Goal: Obtain resource: Obtain resource

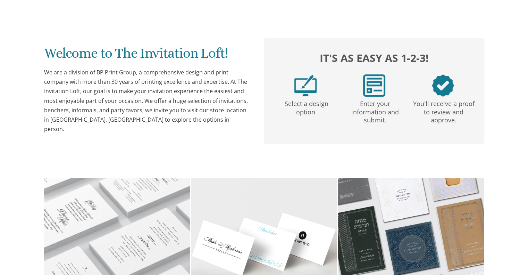
scroll to position [524, 0]
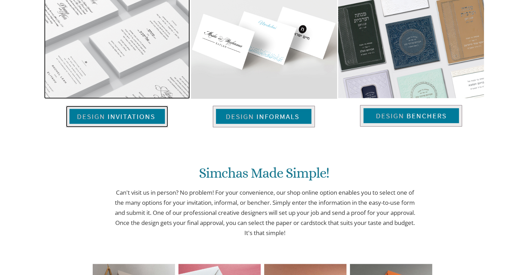
click at [114, 114] on img at bounding box center [117, 117] width 102 height 22
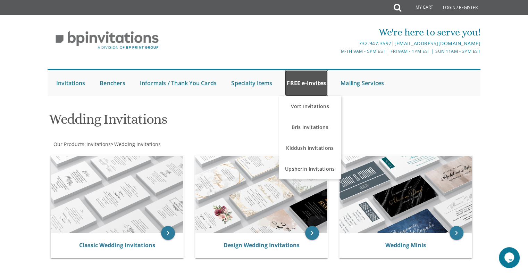
click at [303, 86] on link "FREE e-Invites" at bounding box center [306, 83] width 43 height 26
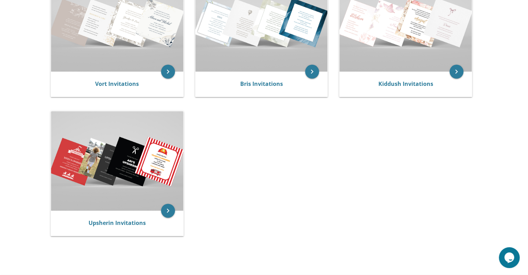
scroll to position [195, 0]
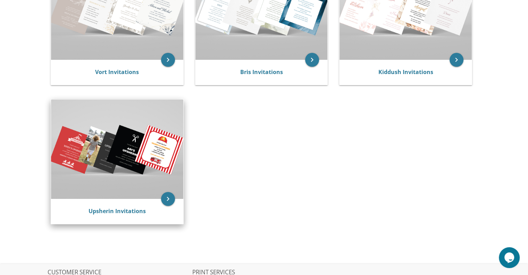
click at [135, 146] on img at bounding box center [117, 148] width 132 height 99
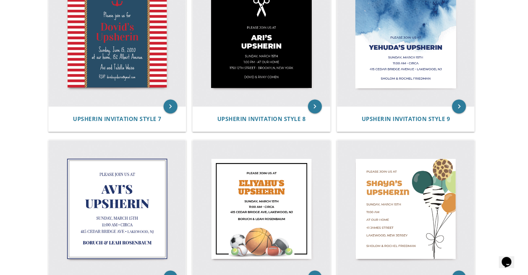
scroll to position [531, 0]
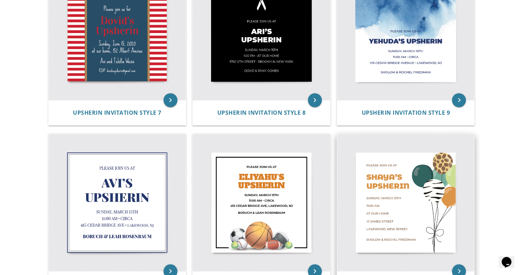
click at [413, 237] on img at bounding box center [406, 203] width 138 height 138
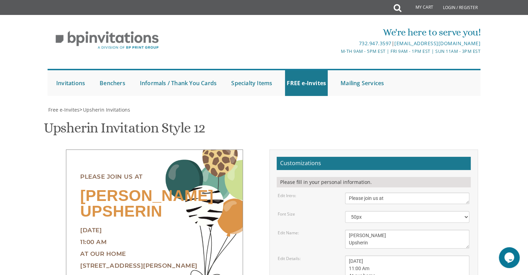
scroll to position [88, 0]
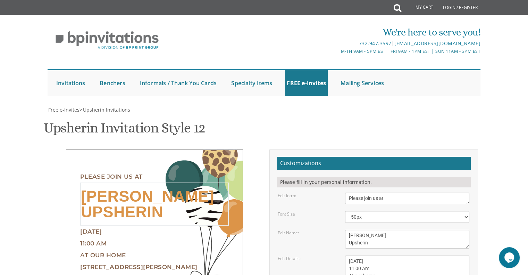
click at [413, 230] on textarea "Shaya's Upsherin" at bounding box center [407, 239] width 124 height 19
drag, startPoint x: 399, startPoint y: 150, endPoint x: 331, endPoint y: 146, distance: 68.9
click at [331, 230] on div "Edit Name: Shaya's Upsherin" at bounding box center [374, 239] width 202 height 19
type textarea "Yitzy's Upsherin"
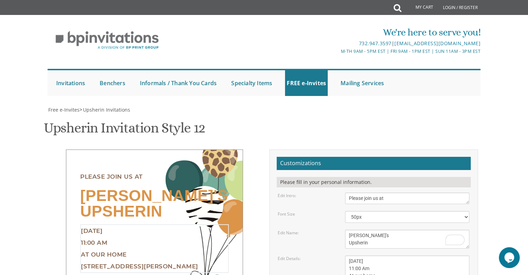
drag, startPoint x: 396, startPoint y: 174, endPoint x: 344, endPoint y: 177, distance: 52.2
click at [344, 255] on div "Sunday, March 15th 11:00 Am At our home 41 James Street Lakewood, NJ" at bounding box center [407, 275] width 135 height 41
drag, startPoint x: 375, startPoint y: 189, endPoint x: 344, endPoint y: 189, distance: 31.6
click at [344, 255] on div "Sunday, March 15th 11:00 Am At our home 41 James Street Lakewood, NJ" at bounding box center [407, 275] width 135 height 41
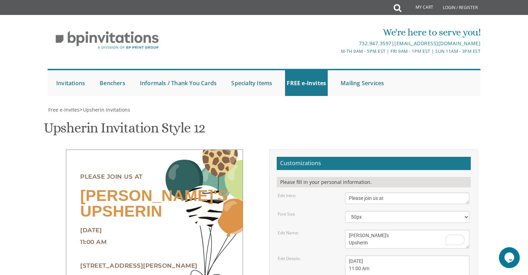
click at [346, 255] on div "Sunday, March 15th 11:00 Am At our home 41 James Street Lakewood, NJ" at bounding box center [407, 275] width 135 height 41
click at [352, 255] on textarea "Sunday, March 15th 11:00 Am At our home 41 James Street Lakewood, NJ" at bounding box center [407, 275] width 124 height 41
drag, startPoint x: 381, startPoint y: 199, endPoint x: 345, endPoint y: 187, distance: 37.8
click at [345, 255] on textarea "Sunday, March 15th 11:00 Am At our home 41 James Street Lakewood, NJ" at bounding box center [407, 275] width 124 height 41
type textarea "Thursday, August 21 11:00 Am 10 Ehret Dr Monsey, NY"
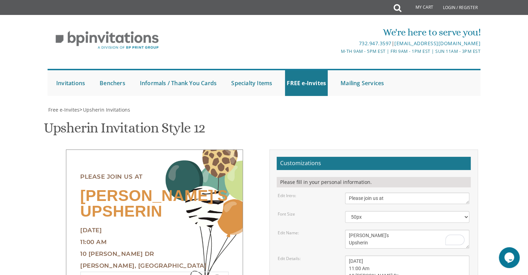
drag, startPoint x: 408, startPoint y: 221, endPoint x: 330, endPoint y: 223, distance: 78.2
type textarea "Reuvein and Tzipporah Eshter Mittler"
drag, startPoint x: 354, startPoint y: 144, endPoint x: 344, endPoint y: 143, distance: 9.8
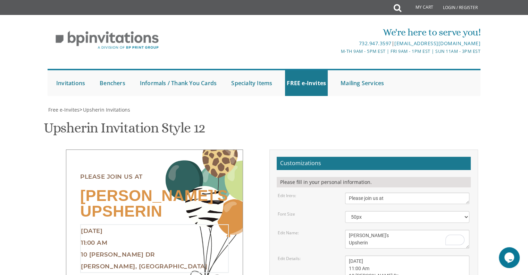
click at [344, 255] on div "Sunday, March 15th 11:00 Am At our home 41 James Street Lakewood, NJ" at bounding box center [407, 275] width 135 height 41
click at [362, 255] on textarea "Sunday, March 15th 11:00 Am At our home 41 James Street Lakewood, NJ" at bounding box center [407, 275] width 124 height 41
click at [376, 255] on textarea "Sunday, March 15th 11:00 Am At our home 41 James Street Lakewood, NJ" at bounding box center [407, 275] width 124 height 41
type textarea "Thursday, August 21 4:00 pm 10 Ehret Dr Monsey, NY"
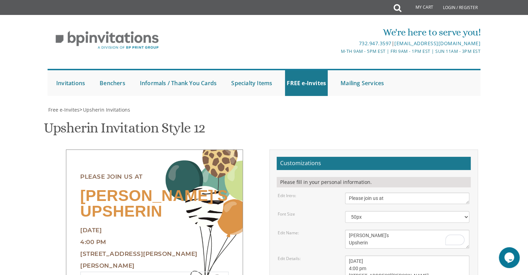
drag, startPoint x: 447, startPoint y: 186, endPoint x: 451, endPoint y: 184, distance: 3.7
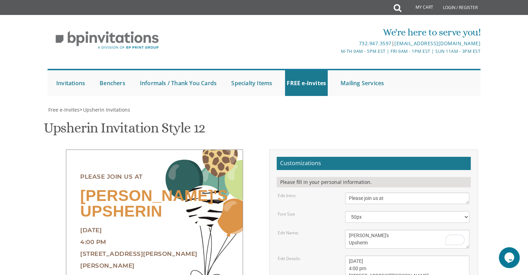
click at [217, 182] on div "Yitzy's Upsherin" at bounding box center [154, 203] width 149 height 42
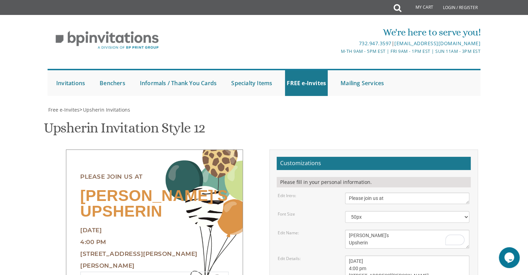
drag, startPoint x: 376, startPoint y: 191, endPoint x: 367, endPoint y: 190, distance: 8.4
type textarea "Reuvein & Tzipporah Esther Mittler"
click at [371, 255] on textarea "Sunday, March 15th 11:00 Am At our home 41 James Street Lakewood, NJ" at bounding box center [407, 275] width 124 height 41
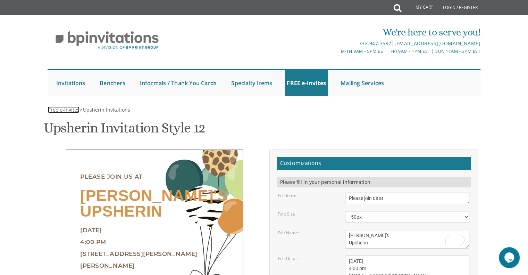
click at [57, 111] on span "Free e-Invites" at bounding box center [63, 109] width 31 height 7
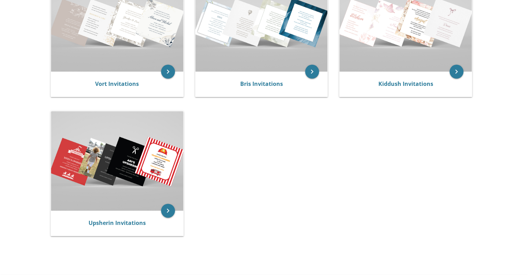
drag, startPoint x: 530, startPoint y: 91, endPoint x: 229, endPoint y: 173, distance: 312.1
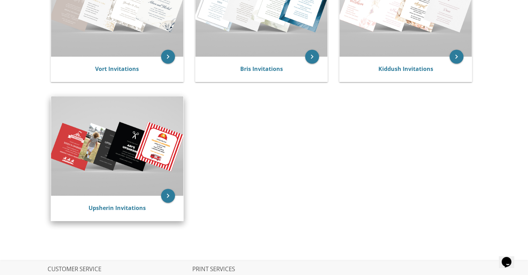
click at [89, 175] on img at bounding box center [117, 145] width 132 height 99
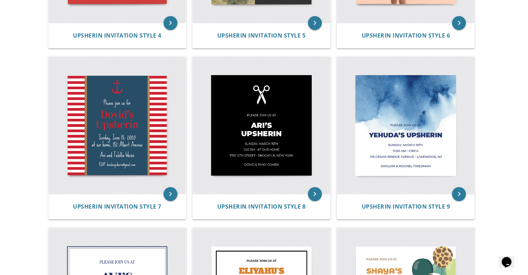
scroll to position [435, 0]
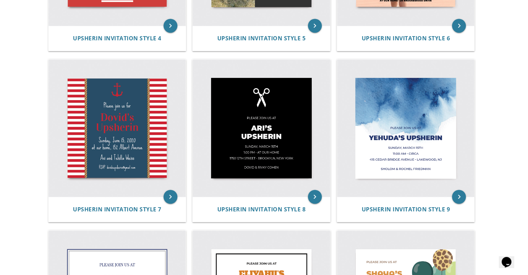
drag, startPoint x: 529, startPoint y: 33, endPoint x: 532, endPoint y: 170, distance: 137.2
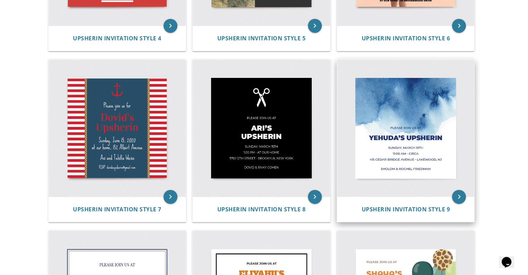
click at [431, 155] on img at bounding box center [406, 128] width 138 height 138
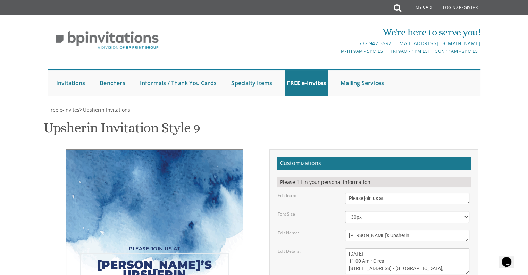
drag, startPoint x: 365, startPoint y: 235, endPoint x: 326, endPoint y: 240, distance: 38.8
click at [326, 240] on div "Edit Name: Yehuda’s Upsherin" at bounding box center [374, 235] width 202 height 11
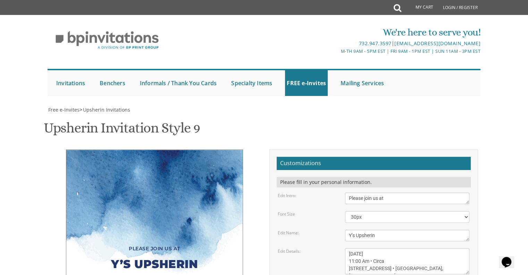
click at [291, 246] on form "Customizations Please fill in your personal information. Edit Intro: Please joi…" at bounding box center [374, 255] width 194 height 197
click at [353, 236] on textarea "Yehuda’s Upsherin" at bounding box center [407, 235] width 124 height 11
type textarea "Yitzy’s Upsherin"
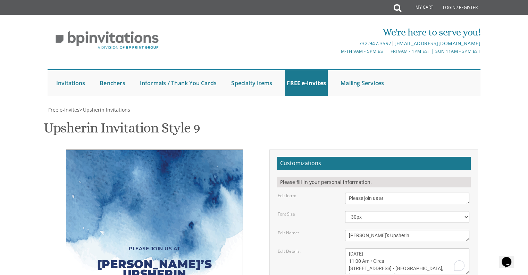
drag, startPoint x: 400, startPoint y: 148, endPoint x: 344, endPoint y: 150, distance: 56.3
click at [344, 248] on div "Sunday, March 15th 11:00 Am • Circa 415 Cedar Bridge Avenue • Lakewood, NJ" at bounding box center [407, 261] width 135 height 26
click at [377, 248] on textarea "Sunday, March 15th 11:00 Am • Circa 415 Cedar Bridge Avenue • Lakewood, NJ" at bounding box center [407, 261] width 124 height 26
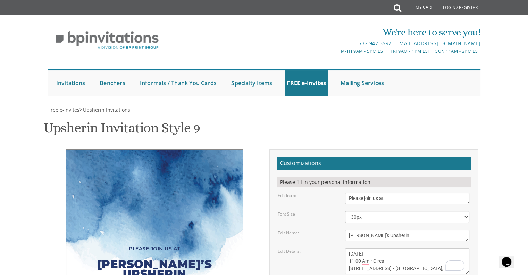
click at [393, 248] on textarea "Sunday, March 15th 11:00 Am • Circa 415 Cedar Bridge Avenue • Lakewood, NJ" at bounding box center [407, 261] width 124 height 26
drag, startPoint x: 385, startPoint y: 156, endPoint x: 343, endPoint y: 158, distance: 42.4
click at [343, 248] on div "Sunday, March 15th 11:00 Am • Circa 415 Cedar Bridge Avenue • Lakewood, NJ" at bounding box center [407, 261] width 135 height 26
drag, startPoint x: 404, startPoint y: 163, endPoint x: 349, endPoint y: 175, distance: 56.1
click at [349, 175] on form "Customizations Please fill in your personal information. Edit Intro: Please joi…" at bounding box center [374, 255] width 194 height 197
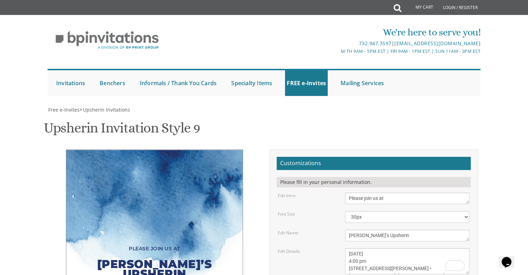
click at [423, 248] on textarea "Sunday, March 15th 11:00 Am • Circa 415 Cedar Bridge Avenue • Lakewood, NJ" at bounding box center [407, 261] width 124 height 26
type textarea "Thursday, August 21st 4:00 pm 10 Ehret Drive • Monsey, NY"
drag, startPoint x: 410, startPoint y: 181, endPoint x: 343, endPoint y: 197, distance: 68.6
click at [343, 197] on form "Customizations Please fill in your personal information. Edit Intro: Please joi…" at bounding box center [374, 255] width 194 height 197
type textarea "Reuvein and [PERSON_NAME]"
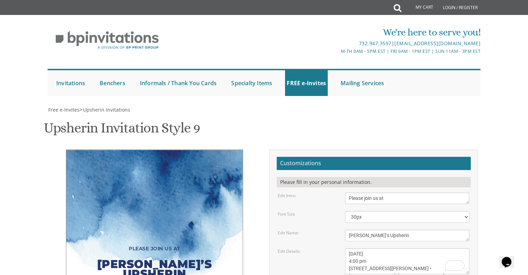
click at [368, 248] on textarea "Sunday, March 15th 11:00 Am • Circa 415 Cedar Bridge Avenue • Lakewood, NJ" at bounding box center [407, 261] width 124 height 26
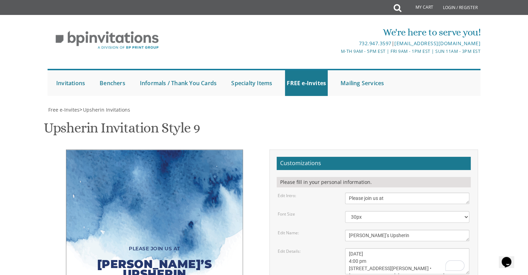
type input "mittlerrabbi@gmail.com"
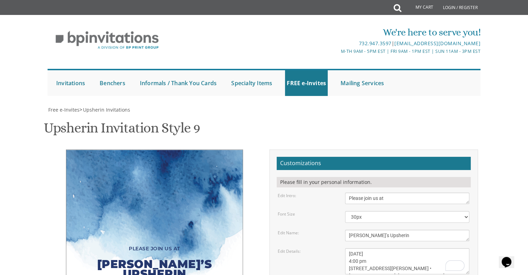
click at [61, 110] on span "Free e-Invites" at bounding box center [63, 109] width 31 height 7
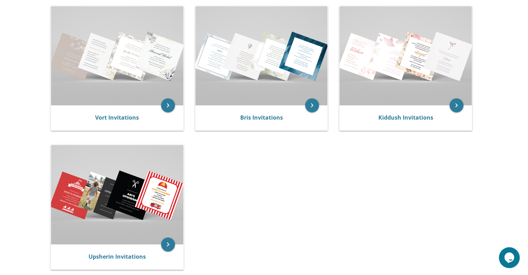
scroll to position [153, 0]
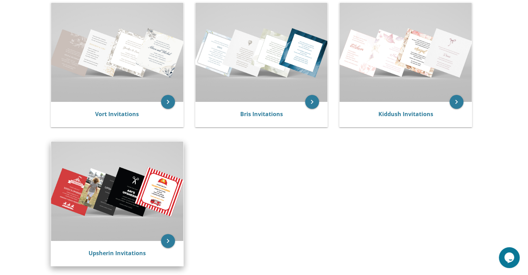
click at [174, 208] on img at bounding box center [117, 190] width 132 height 99
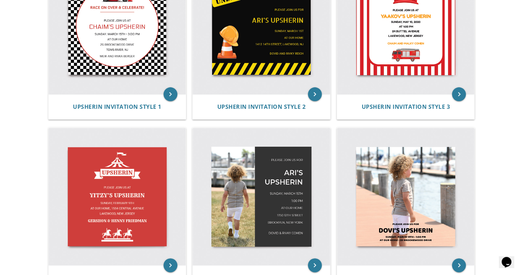
scroll to position [207, 0]
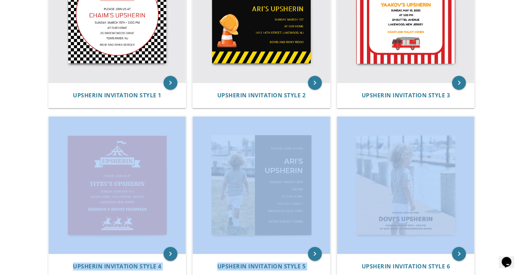
drag, startPoint x: 524, startPoint y: 112, endPoint x: 524, endPoint y: 120, distance: 8.0
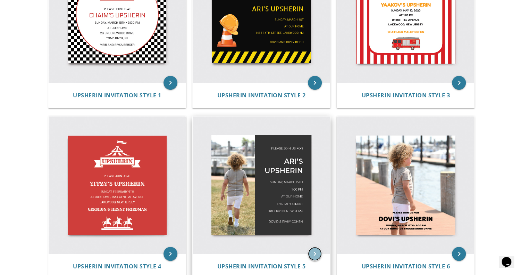
click at [316, 252] on icon "keyboard_arrow_right" at bounding box center [315, 254] width 14 height 14
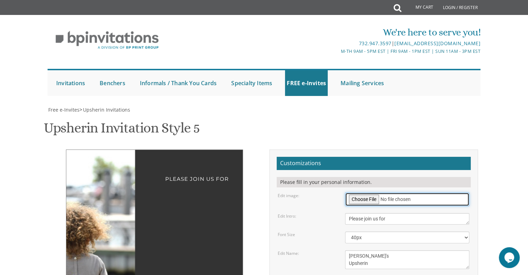
click at [361, 198] on input "file" at bounding box center [407, 199] width 124 height 14
type input "C:\fakepath\467A2260.jpg"
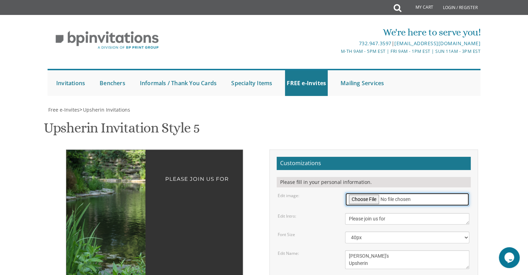
scroll to position [94, 0]
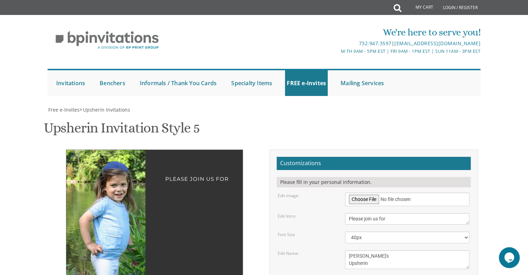
drag, startPoint x: 124, startPoint y: 189, endPoint x: 36, endPoint y: 183, distance: 88.4
drag, startPoint x: 121, startPoint y: 182, endPoint x: 121, endPoint y: 197, distance: 14.9
click at [121, 197] on img at bounding box center [112, 239] width 268 height 179
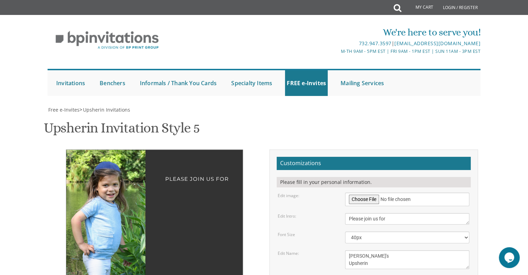
drag, startPoint x: 123, startPoint y: 157, endPoint x: 115, endPoint y: 154, distance: 8.0
click at [115, 154] on img at bounding box center [104, 239] width 268 height 179
click at [363, 250] on textarea "[PERSON_NAME]'s Upsherin" at bounding box center [407, 259] width 124 height 19
drag, startPoint x: 359, startPoint y: 160, endPoint x: 335, endPoint y: 160, distance: 24.7
click at [335, 250] on div "Edit Name: [PERSON_NAME]'s Upsherin" at bounding box center [374, 259] width 202 height 19
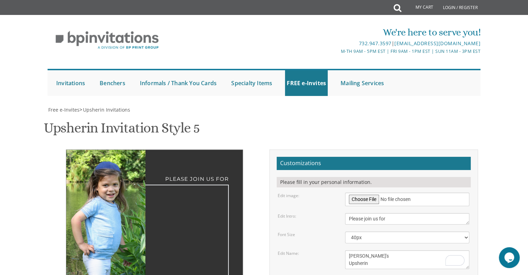
type textarea "[PERSON_NAME]'s Upsherin"
drag, startPoint x: 400, startPoint y: 185, endPoint x: 325, endPoint y: 189, distance: 75.1
drag, startPoint x: 350, startPoint y: 192, endPoint x: 346, endPoint y: 193, distance: 4.2
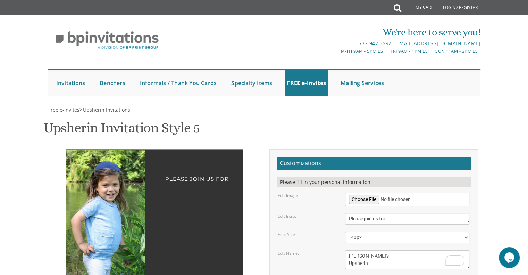
drag, startPoint x: 379, startPoint y: 200, endPoint x: 335, endPoint y: 203, distance: 43.8
drag, startPoint x: 393, startPoint y: 217, endPoint x: 335, endPoint y: 202, distance: 59.8
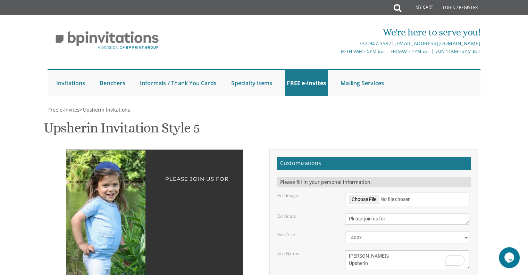
type textarea "[DATE] 4:00 pm [STREET_ADDRESS][PERSON_NAME]"
drag, startPoint x: 410, startPoint y: 231, endPoint x: 348, endPoint y: 240, distance: 63.1
click at [348, 240] on form "Customizations Please fill in your personal information. Edit image: Edit Intro…" at bounding box center [374, 280] width 194 height 247
type textarea "Reuvein and [PERSON_NAME]"
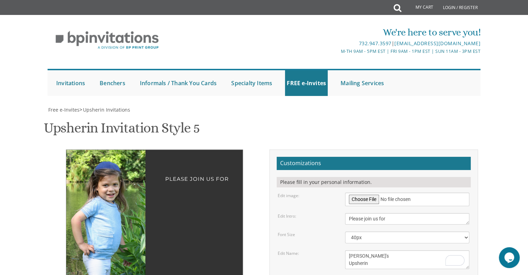
drag, startPoint x: 234, startPoint y: 70, endPoint x: 230, endPoint y: 67, distance: 5.2
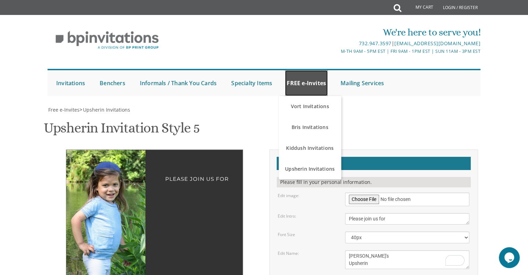
click at [315, 81] on link "FREE e-Invites" at bounding box center [306, 83] width 43 height 26
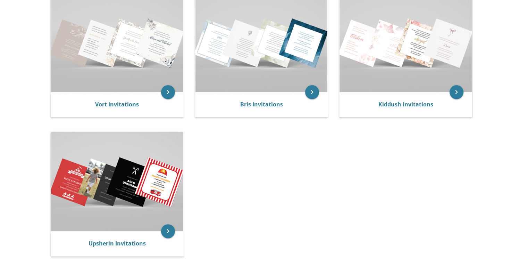
drag, startPoint x: 529, startPoint y: 56, endPoint x: 229, endPoint y: 154, distance: 315.6
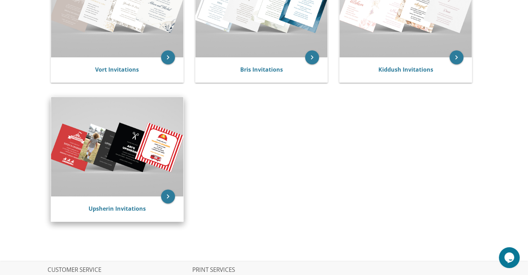
click at [158, 140] on img at bounding box center [117, 146] width 132 height 99
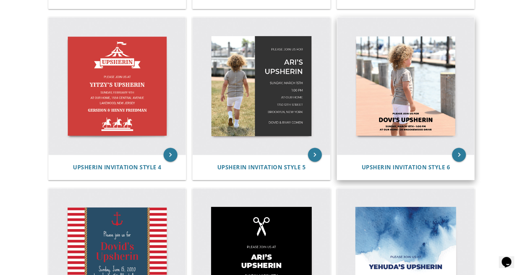
click at [375, 86] on img at bounding box center [406, 86] width 138 height 138
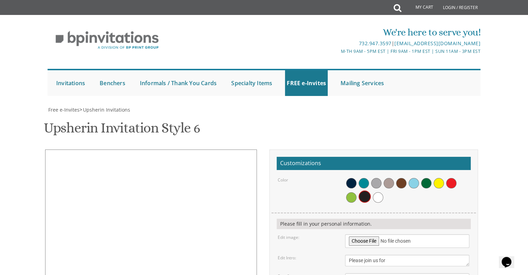
scroll to position [120, 0]
click at [352, 178] on span at bounding box center [351, 183] width 10 height 10
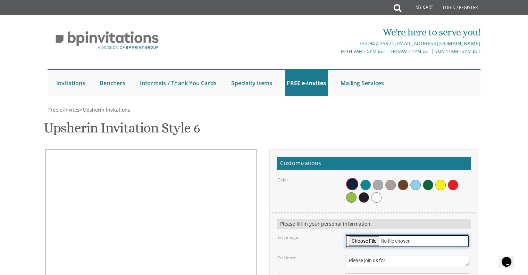
click at [368, 234] on input "file" at bounding box center [407, 241] width 124 height 14
type input "C:\fakepath\467A2260.jpg"
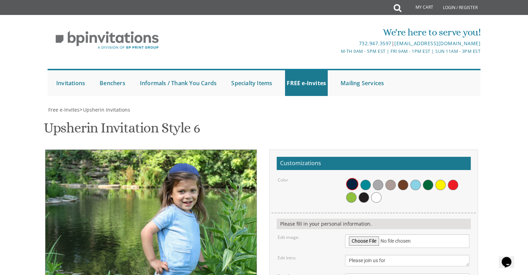
drag, startPoint x: 207, startPoint y: 144, endPoint x: 177, endPoint y: 141, distance: 30.1
click at [177, 149] on img at bounding box center [179, 254] width 317 height 211
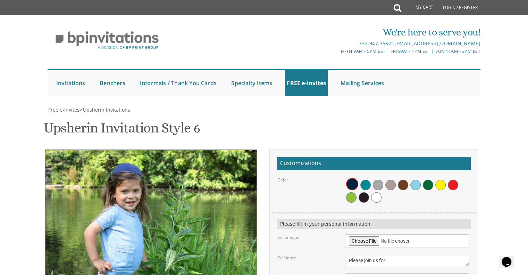
drag, startPoint x: 177, startPoint y: 141, endPoint x: 103, endPoint y: 130, distance: 74.4
click at [103, 149] on img at bounding box center [122, 254] width 317 height 211
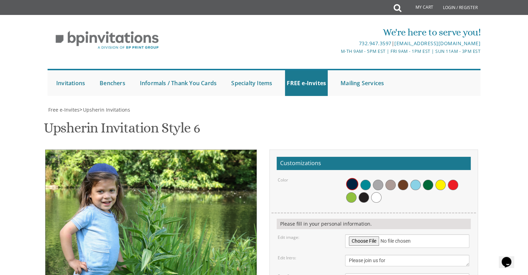
drag, startPoint x: 103, startPoint y: 130, endPoint x: 102, endPoint y: 123, distance: 7.8
click at [102, 149] on img at bounding box center [98, 254] width 317 height 211
click at [379, 192] on span at bounding box center [376, 197] width 10 height 10
drag, startPoint x: 228, startPoint y: 150, endPoint x: 221, endPoint y: 150, distance: 6.6
click at [221, 150] on img at bounding box center [98, 254] width 317 height 211
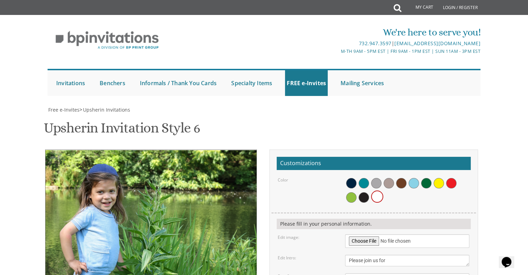
drag, startPoint x: 210, startPoint y: 133, endPoint x: 205, endPoint y: 133, distance: 5.2
click at [205, 150] on img at bounding box center [98, 255] width 317 height 211
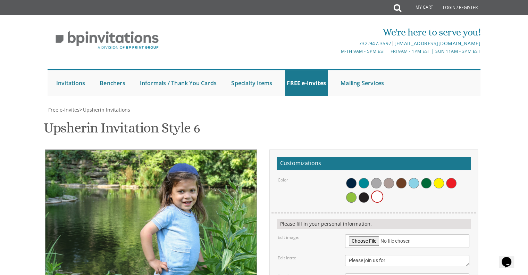
drag, startPoint x: 205, startPoint y: 133, endPoint x: 307, endPoint y: 124, distance: 103.2
click at [307, 149] on div "Please join us for Dovi's Upsherin Sunday, March 15th • 1:00 pm at our home • 2…" at bounding box center [264, 275] width 438 height 253
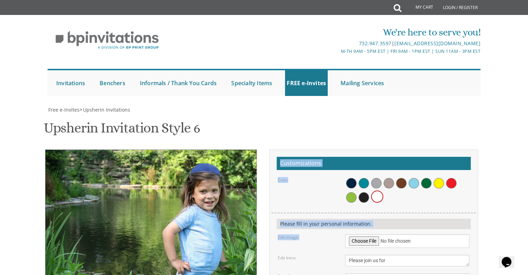
drag, startPoint x: 307, startPoint y: 124, endPoint x: 240, endPoint y: 141, distance: 70.0
click at [240, 149] on div "Please join us for Dovi's Upsherin Sunday, March 15th • 1:00 pm at our home • 2…" at bounding box center [264, 275] width 438 height 253
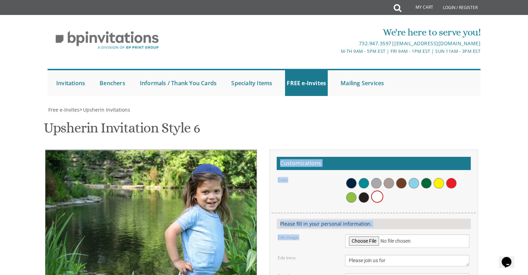
drag, startPoint x: 240, startPoint y: 141, endPoint x: 241, endPoint y: 146, distance: 4.6
click at [241, 150] on img at bounding box center [203, 255] width 317 height 211
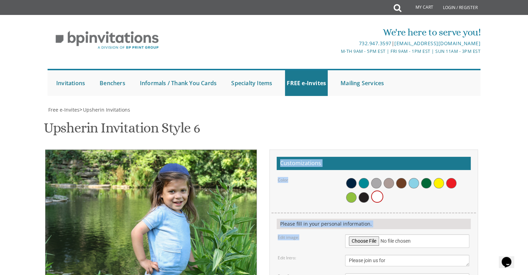
drag, startPoint x: 235, startPoint y: 143, endPoint x: 199, endPoint y: 138, distance: 36.8
click at [199, 149] on img at bounding box center [169, 254] width 317 height 211
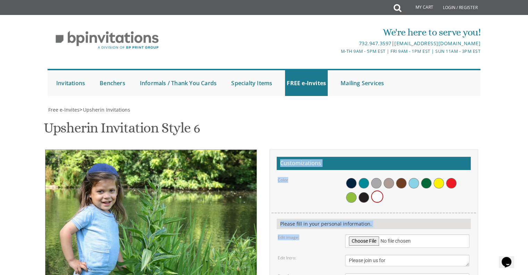
drag, startPoint x: 199, startPoint y: 138, endPoint x: 92, endPoint y: 125, distance: 108.1
click at [92, 149] on img at bounding box center [98, 254] width 317 height 211
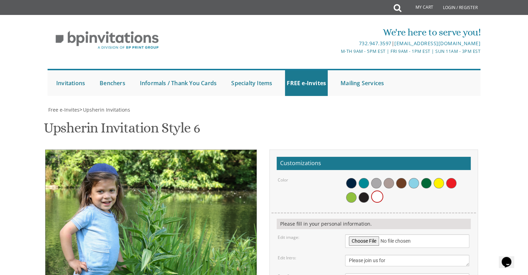
drag, startPoint x: 466, startPoint y: 178, endPoint x: 463, endPoint y: 183, distance: 5.8
drag, startPoint x: 358, startPoint y: 175, endPoint x: 346, endPoint y: 176, distance: 12.5
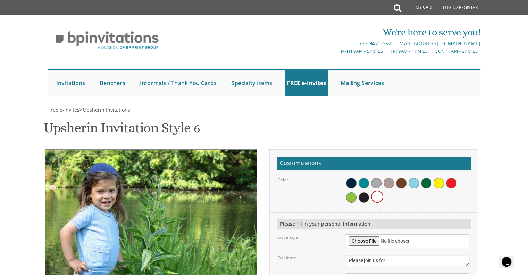
type textarea "Yitzy's Upsherin"
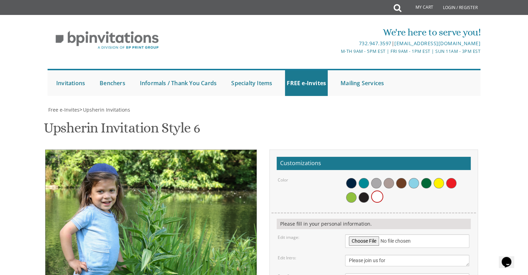
drag, startPoint x: 391, startPoint y: 199, endPoint x: 353, endPoint y: 202, distance: 38.0
drag, startPoint x: 381, startPoint y: 208, endPoint x: 339, endPoint y: 215, distance: 42.1
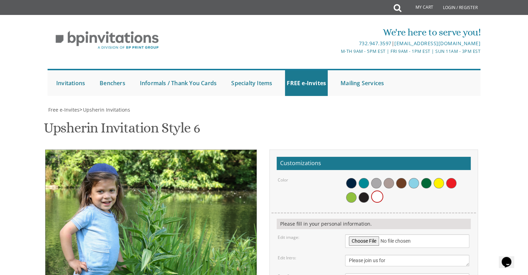
click at [339, 215] on form "Customizations Color Please fill in your personal information. Edit image: Edit…" at bounding box center [374, 276] width 194 height 239
drag, startPoint x: 401, startPoint y: 208, endPoint x: 322, endPoint y: 216, distance: 80.3
click at [322, 216] on form "Customizations Color Please fill in your personal information. Edit image: Edit…" at bounding box center [374, 276] width 194 height 239
type textarea "Thursday August 21st • 4:00 pm 10 Ehret Drive Monsey, NY Reuvein and Tzipporah …"
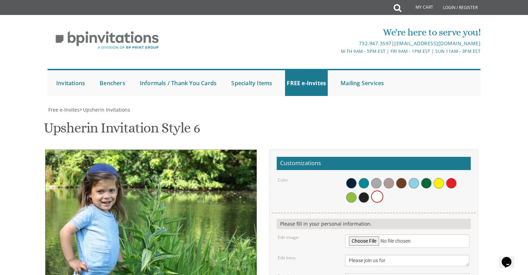
type input "mittlerrabbi@gmail.com"
